Goal: Transaction & Acquisition: Book appointment/travel/reservation

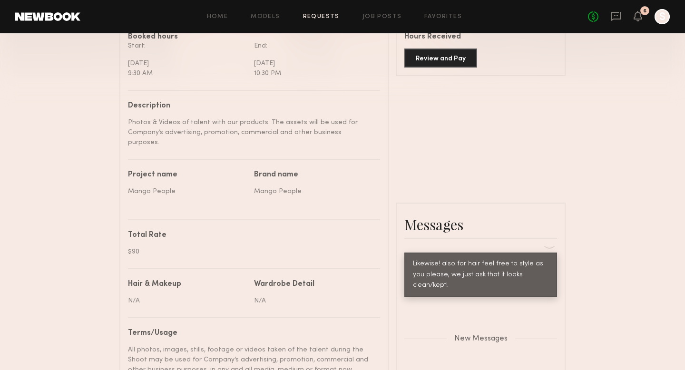
scroll to position [256, 0]
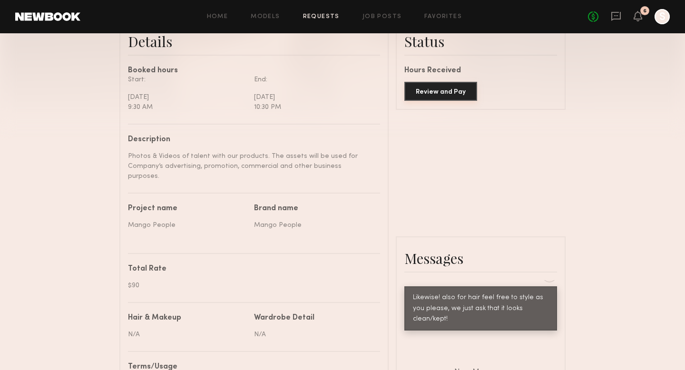
click at [441, 91] on button "Review and Pay" at bounding box center [440, 91] width 73 height 19
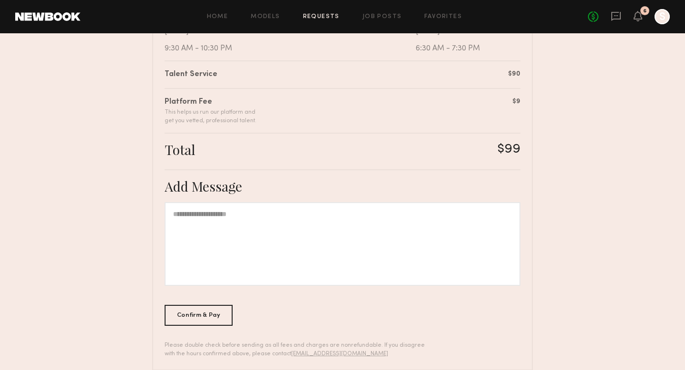
scroll to position [233, 0]
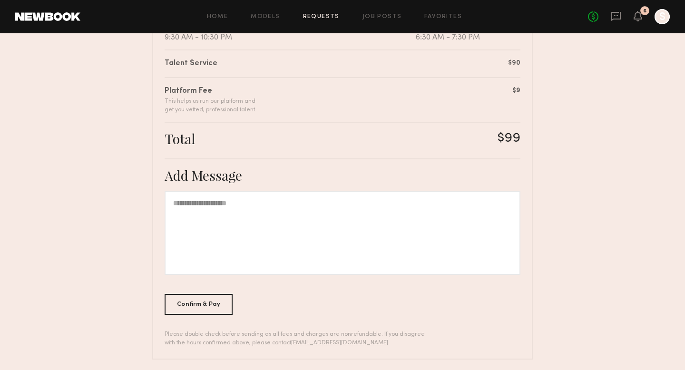
click at [266, 233] on div at bounding box center [343, 233] width 356 height 84
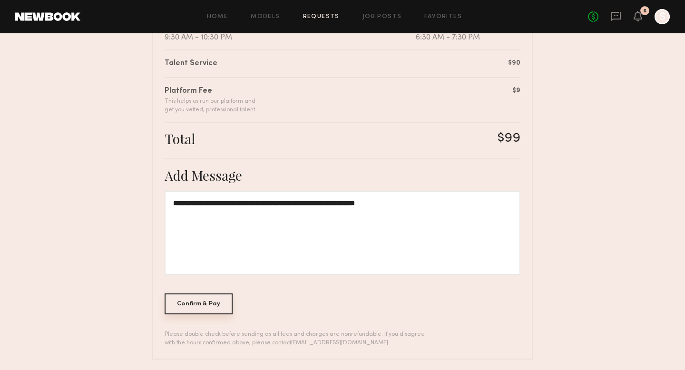
click at [207, 311] on div "Confirm & Pay" at bounding box center [199, 303] width 68 height 21
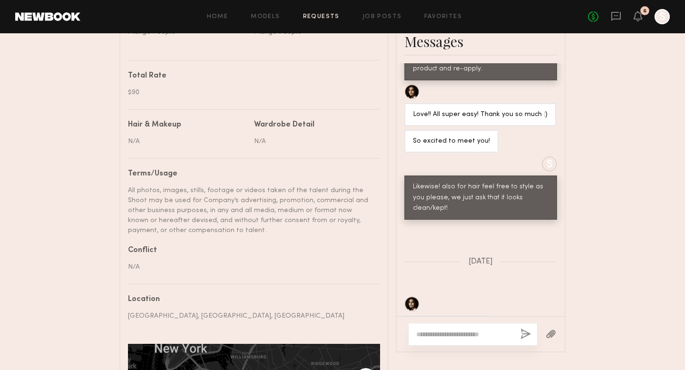
scroll to position [404, 0]
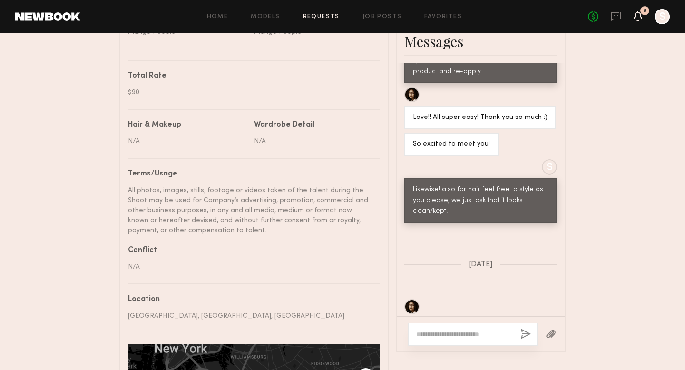
click at [634, 19] on icon at bounding box center [638, 16] width 9 height 10
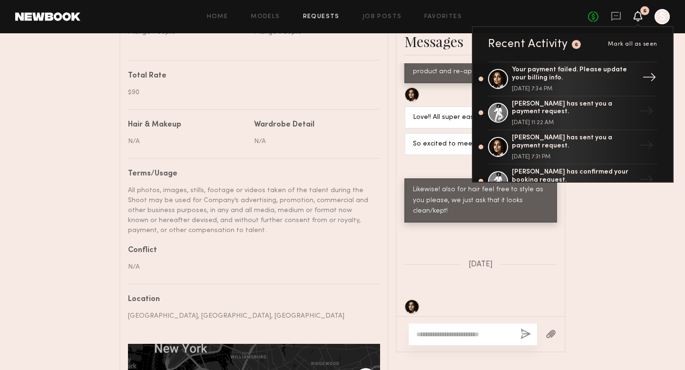
scroll to position [6, 0]
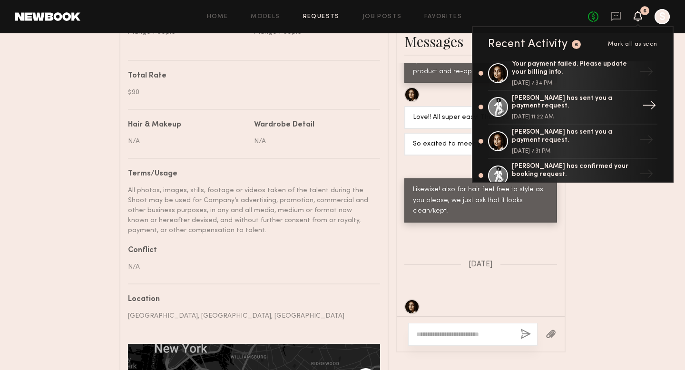
click at [578, 107] on div "[PERSON_NAME] has sent you a payment request." at bounding box center [574, 103] width 124 height 16
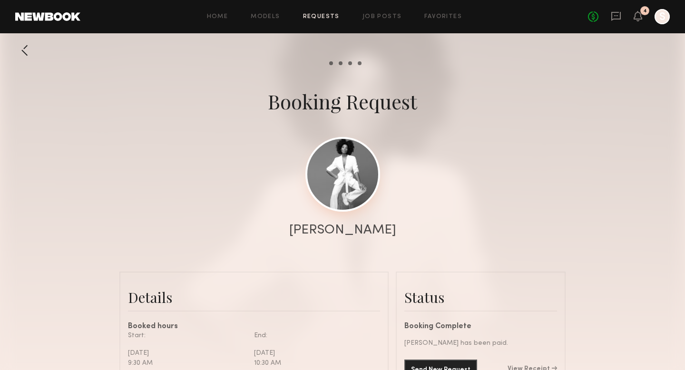
click at [349, 156] on link at bounding box center [342, 174] width 75 height 75
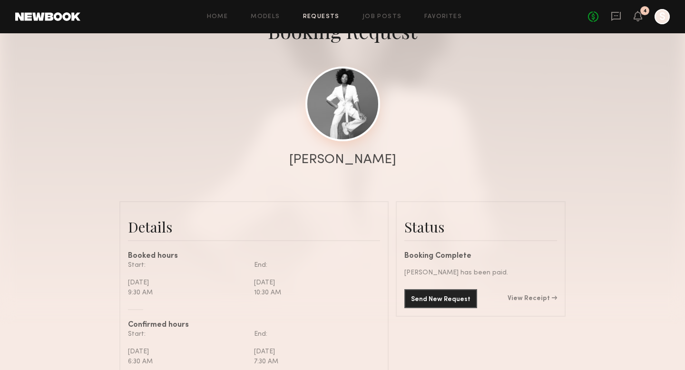
scroll to position [117, 0]
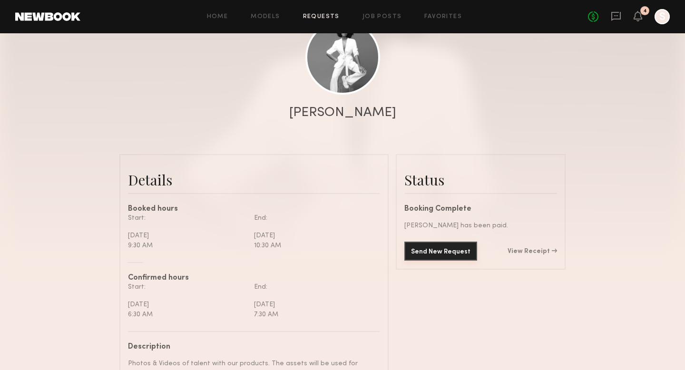
click at [441, 246] on button "Send New Request" at bounding box center [440, 251] width 73 height 19
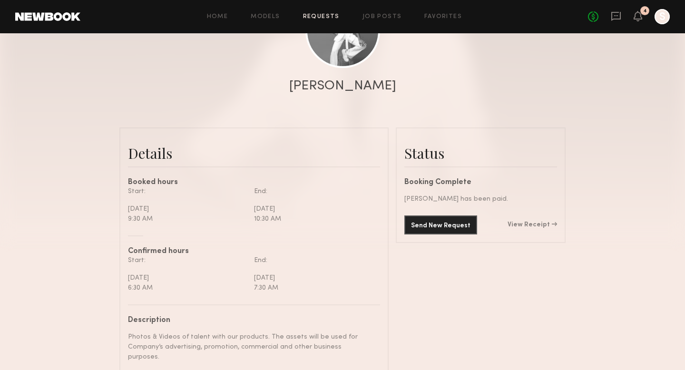
scroll to position [58, 0]
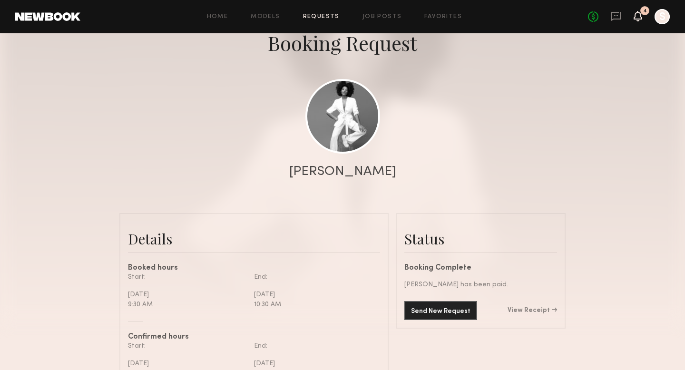
click at [635, 14] on icon at bounding box center [638, 15] width 8 height 7
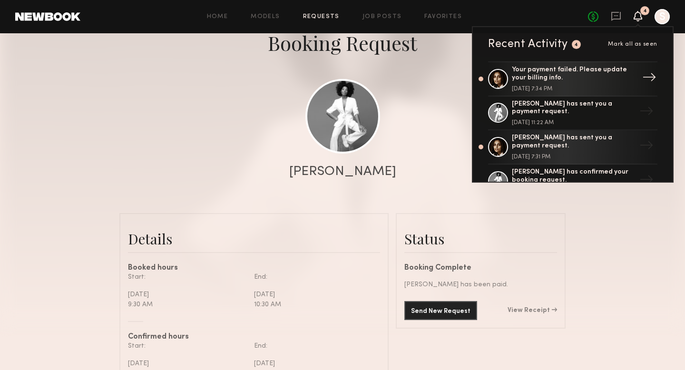
click at [555, 87] on div "[DATE] 7:34 PM" at bounding box center [574, 89] width 124 height 6
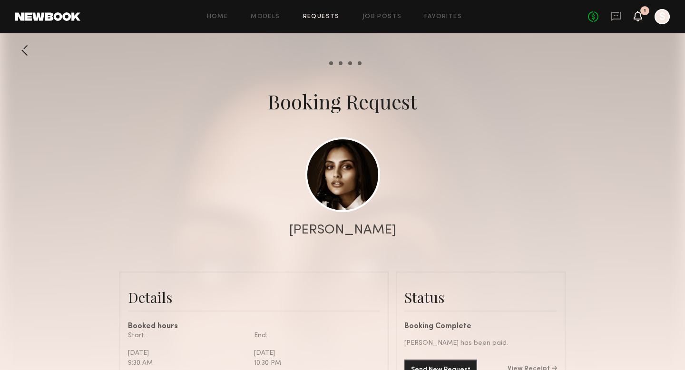
click at [638, 16] on icon at bounding box center [638, 15] width 8 height 7
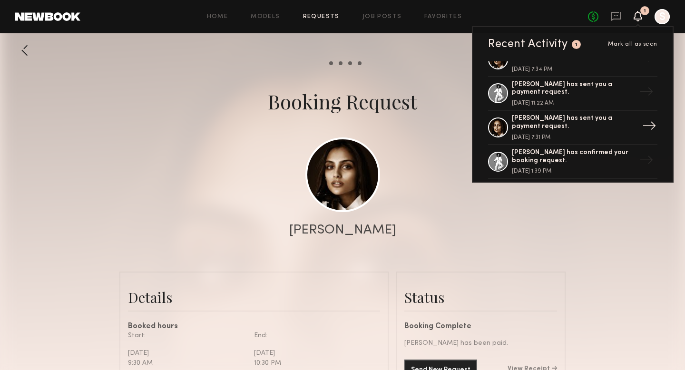
scroll to position [31, 0]
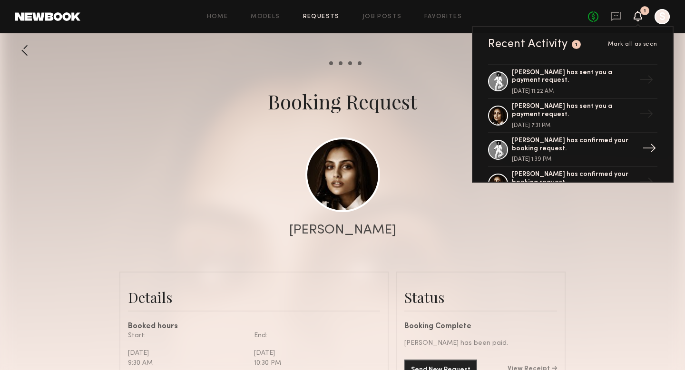
click at [562, 149] on div "[PERSON_NAME] has confirmed your booking request." at bounding box center [574, 145] width 124 height 16
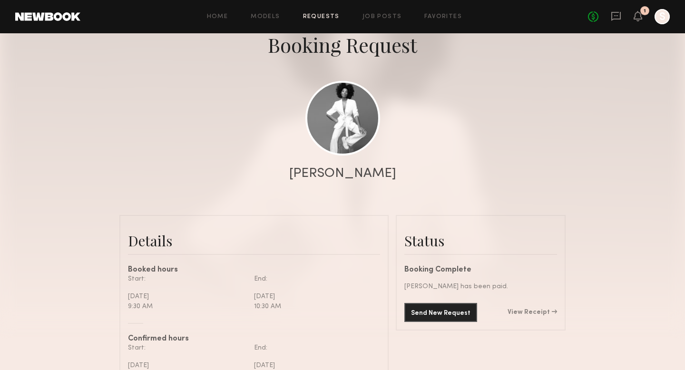
scroll to position [29, 0]
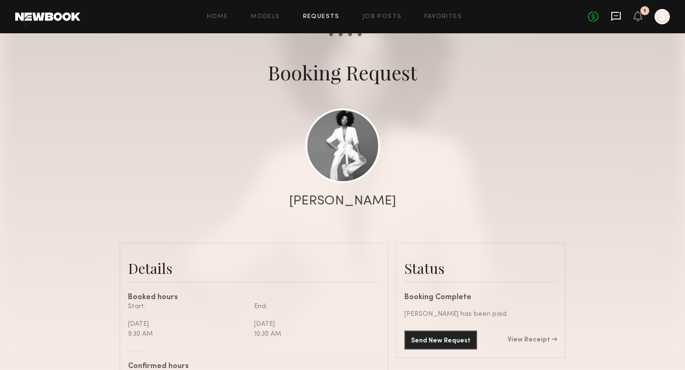
click at [617, 12] on icon at bounding box center [616, 16] width 10 height 9
